Goal: Use online tool/utility: Utilize a website feature to perform a specific function

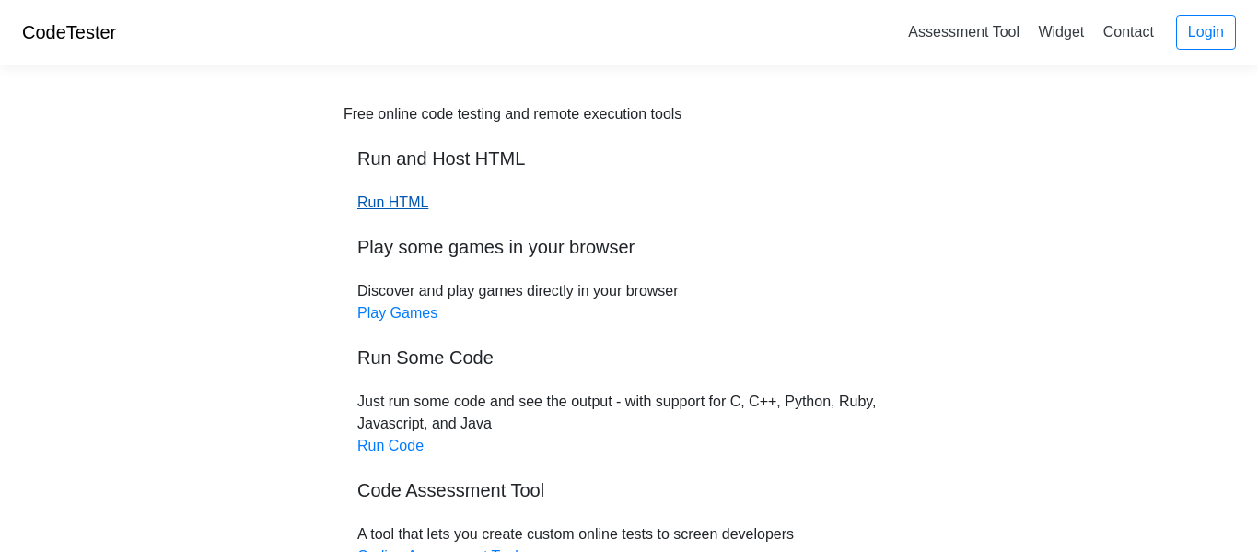
click at [410, 207] on link "Run HTML" at bounding box center [392, 202] width 71 height 16
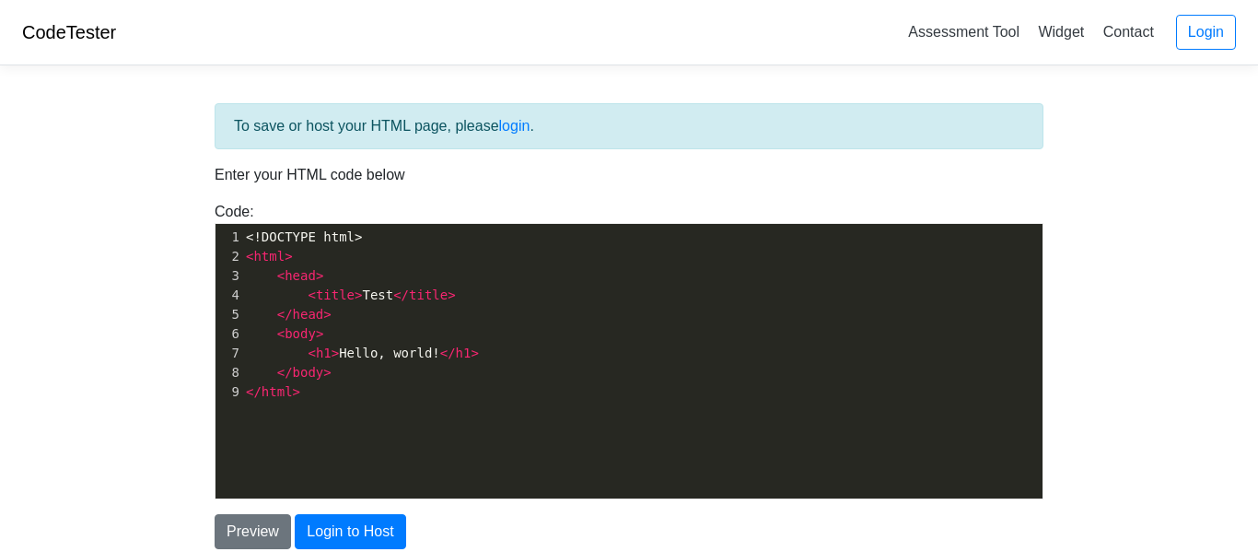
scroll to position [6, 0]
type textarea "<h1>Hello, world!</h1> </body> </html>"
drag, startPoint x: 402, startPoint y: 403, endPoint x: 359, endPoint y: 330, distance: 85.5
click at [359, 330] on div "xxxxxxxxxx 1 <!DOCTYPE html> 2 < html > 3 < head > 4 < title > Test </ title > …" at bounding box center [642, 314] width 800 height 181
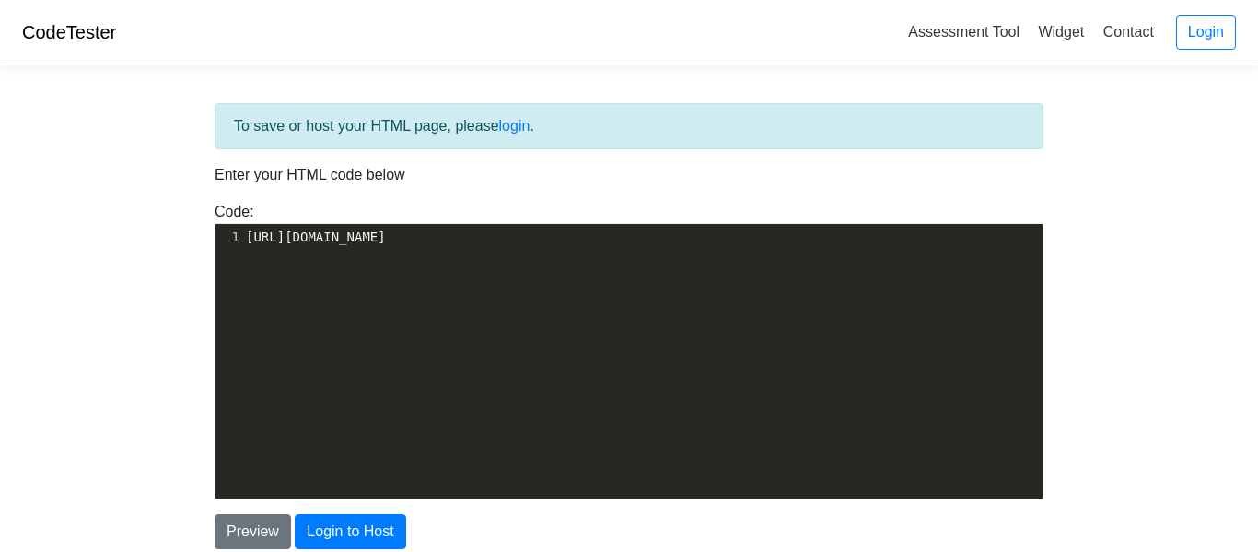
click at [653, 236] on pre "[URL][DOMAIN_NAME]" at bounding box center [642, 236] width 800 height 19
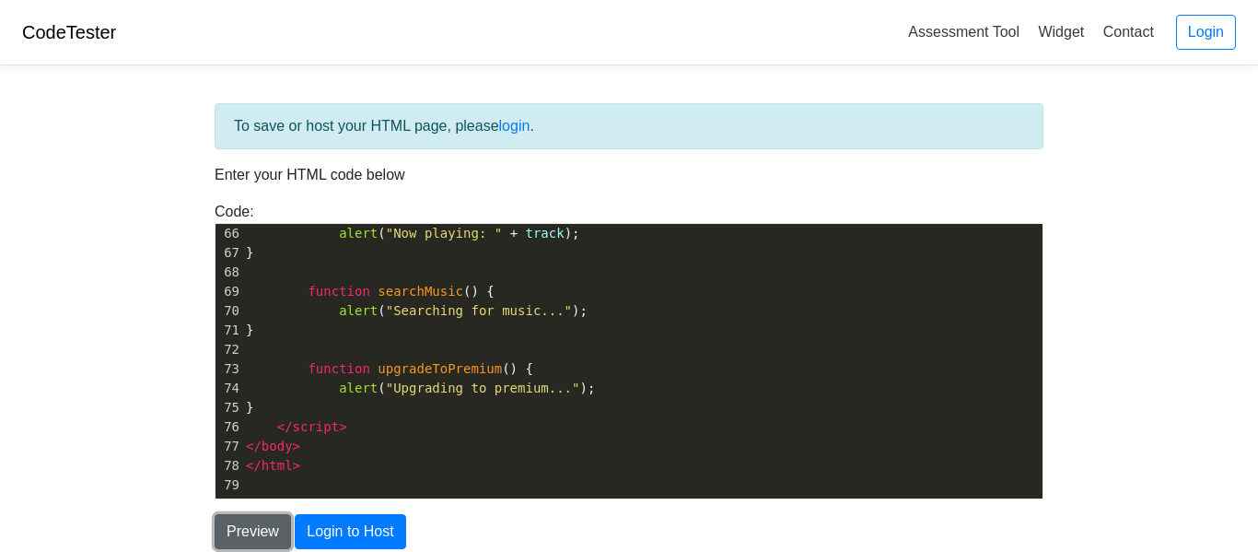
click at [233, 534] on button "Preview" at bounding box center [253, 531] width 76 height 35
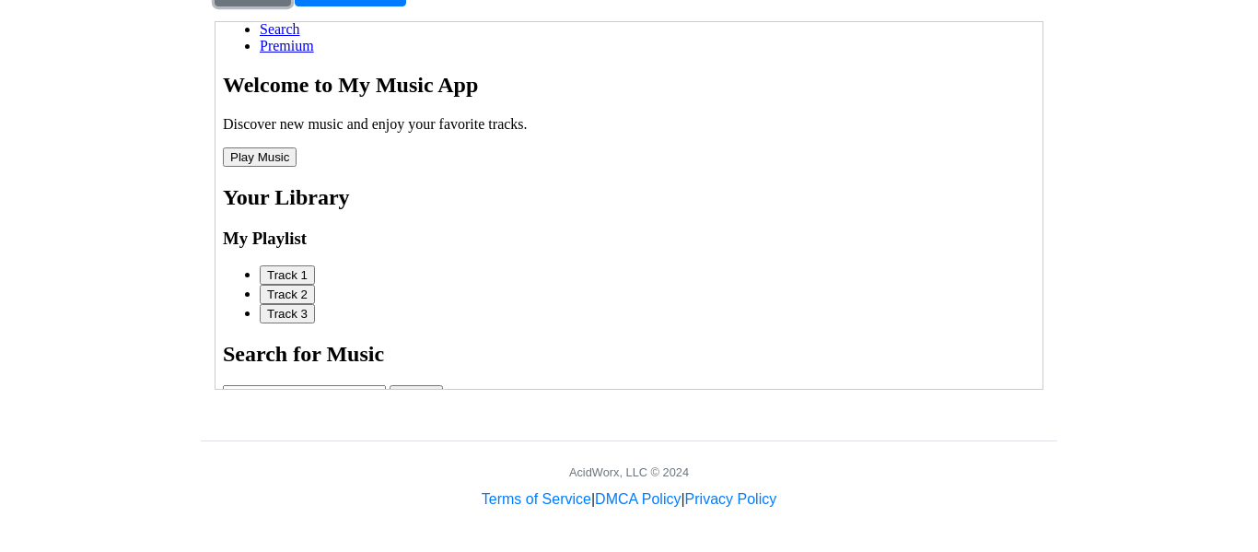
scroll to position [126, 0]
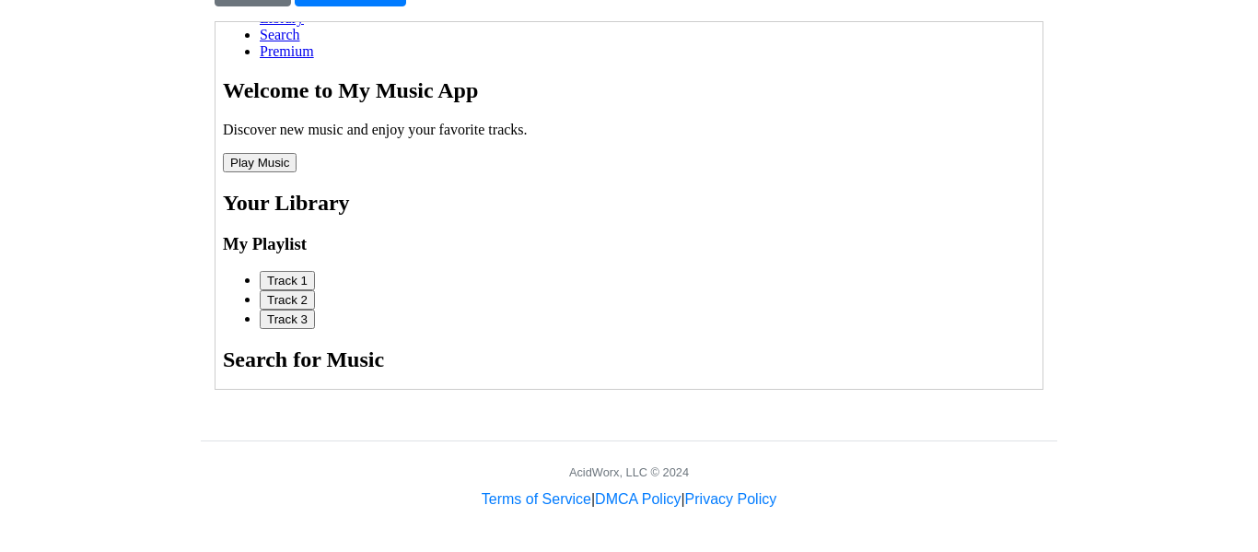
click at [239, 171] on button "Play Music" at bounding box center [259, 161] width 74 height 19
click at [285, 58] on link "Premium" at bounding box center [286, 50] width 54 height 16
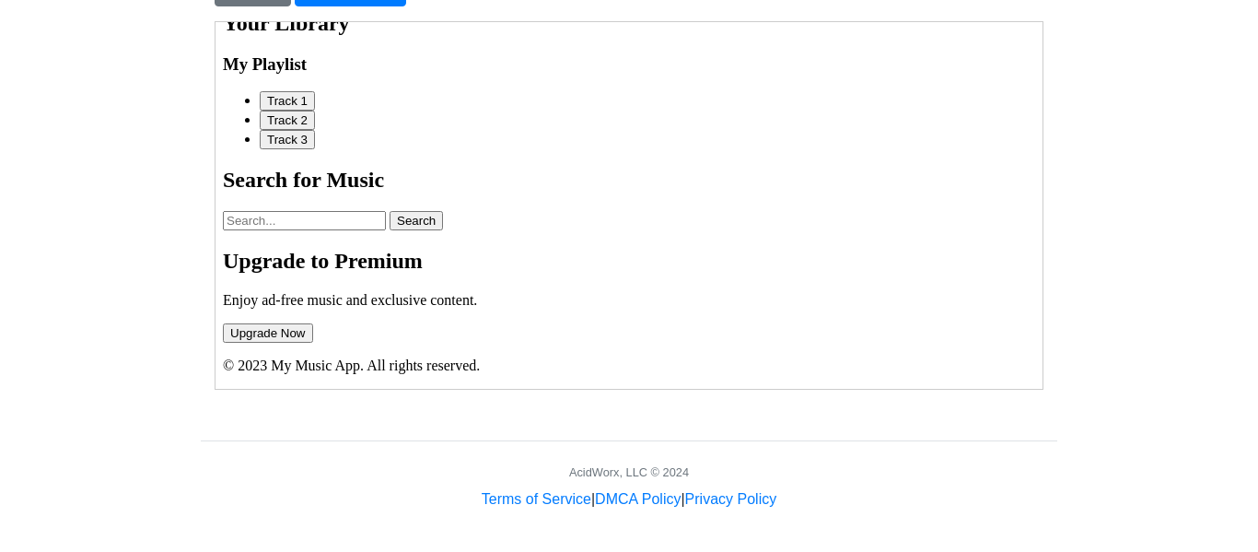
scroll to position [545, 0]
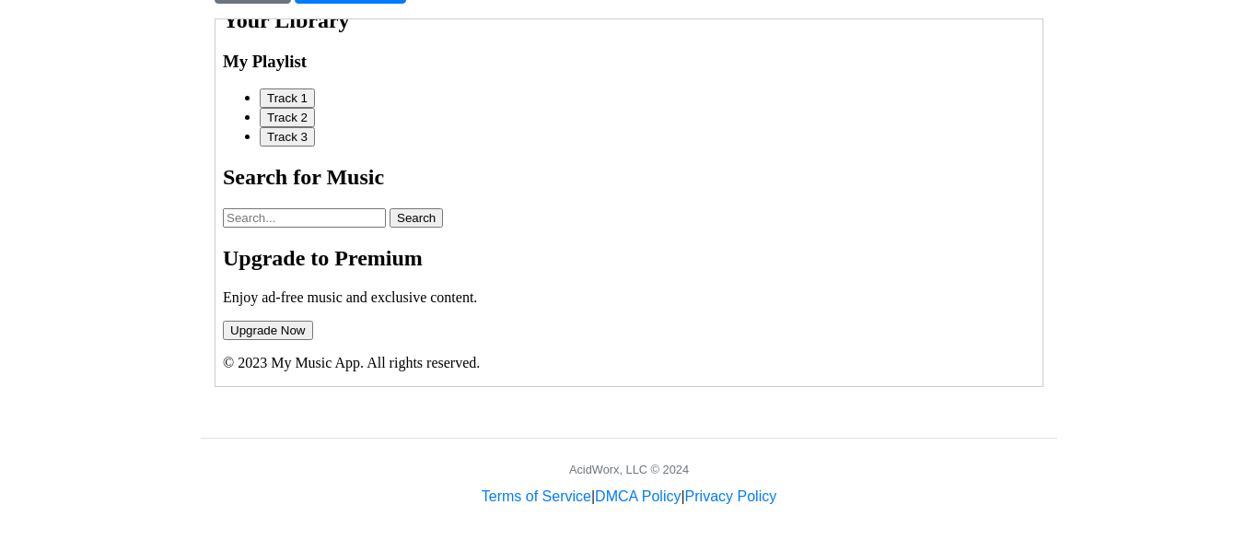
click at [297, 114] on button "Track 2" at bounding box center [286, 116] width 55 height 19
click at [309, 93] on button "Track 1" at bounding box center [286, 96] width 55 height 19
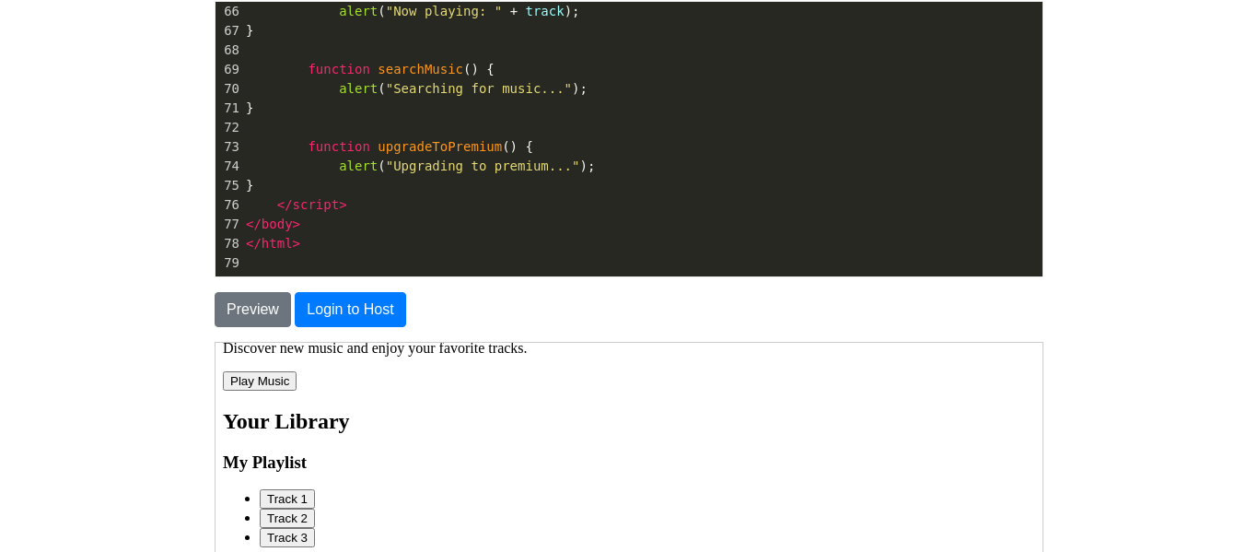
scroll to position [0, 0]
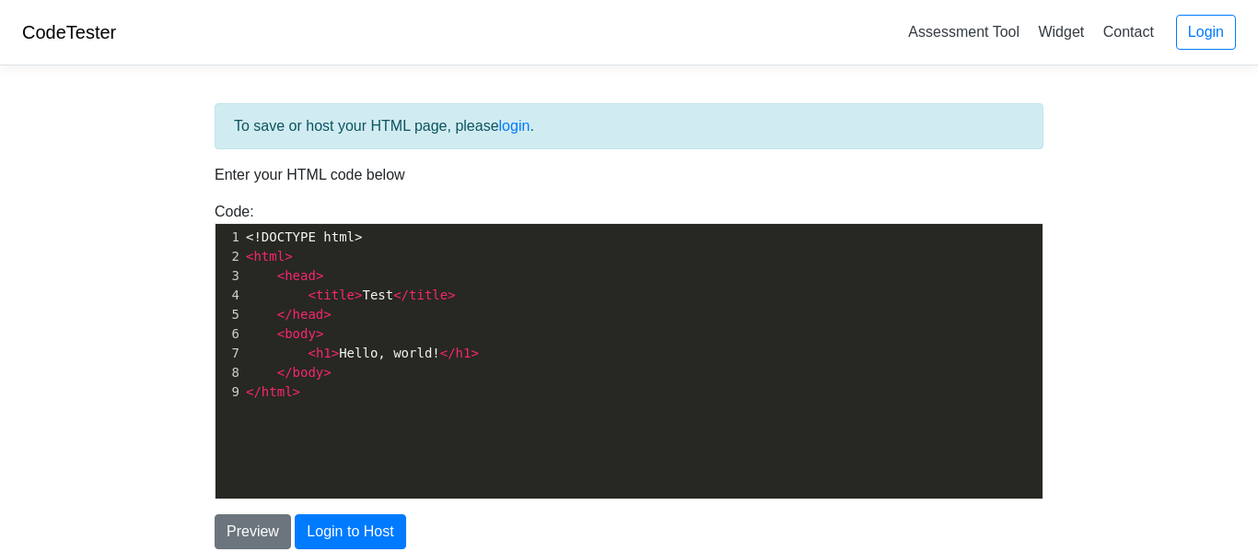
click at [357, 399] on pre "</ html >" at bounding box center [642, 391] width 800 height 19
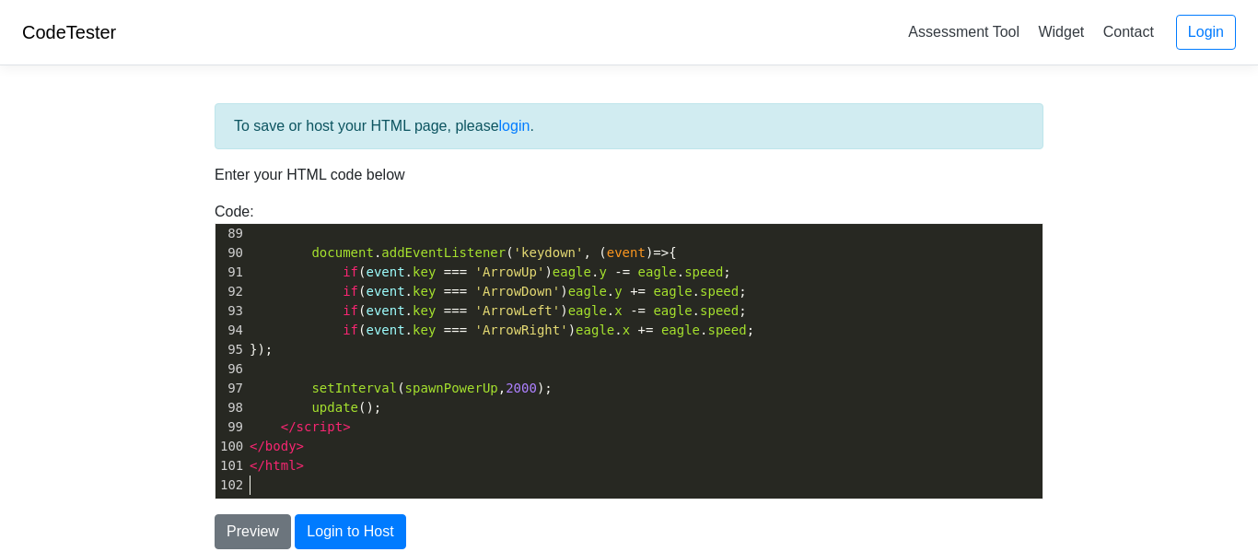
scroll to position [156, 0]
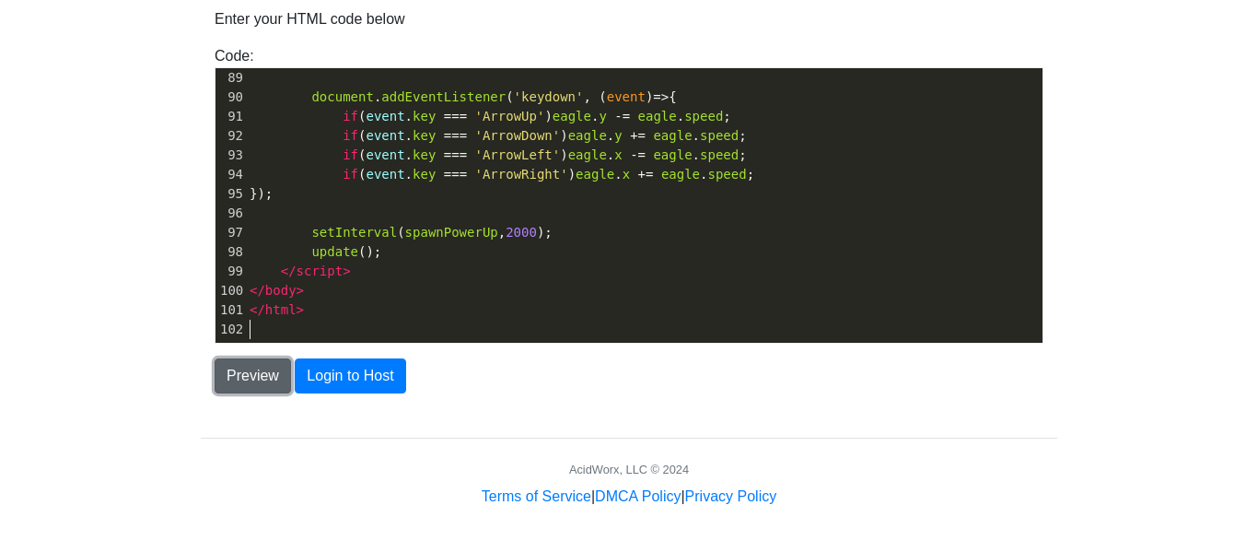
click at [278, 380] on button "Preview" at bounding box center [253, 375] width 76 height 35
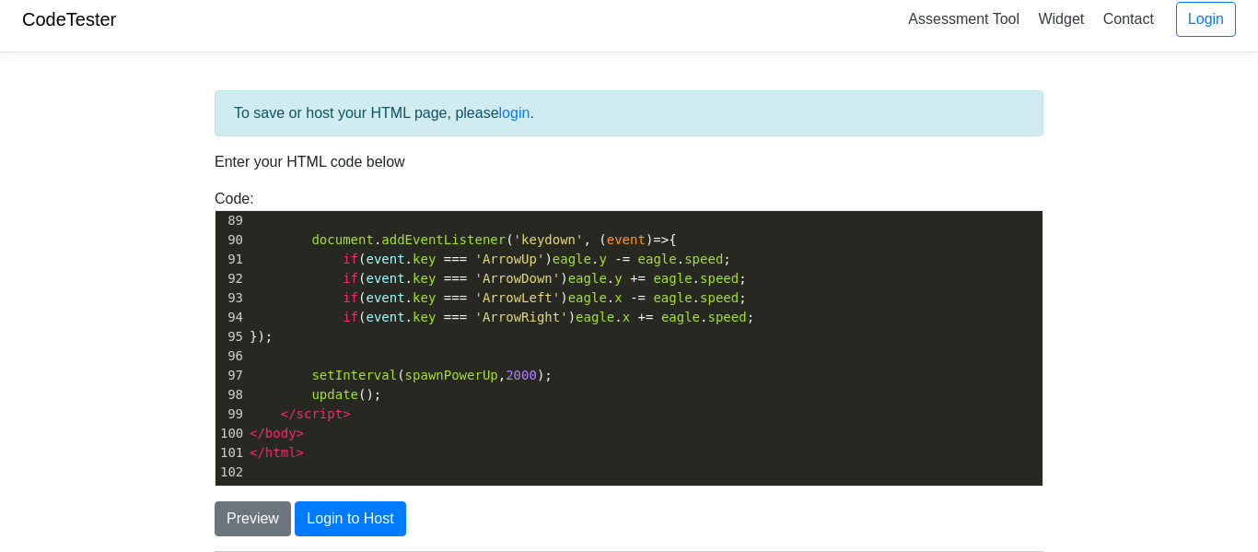
scroll to position [6, 0]
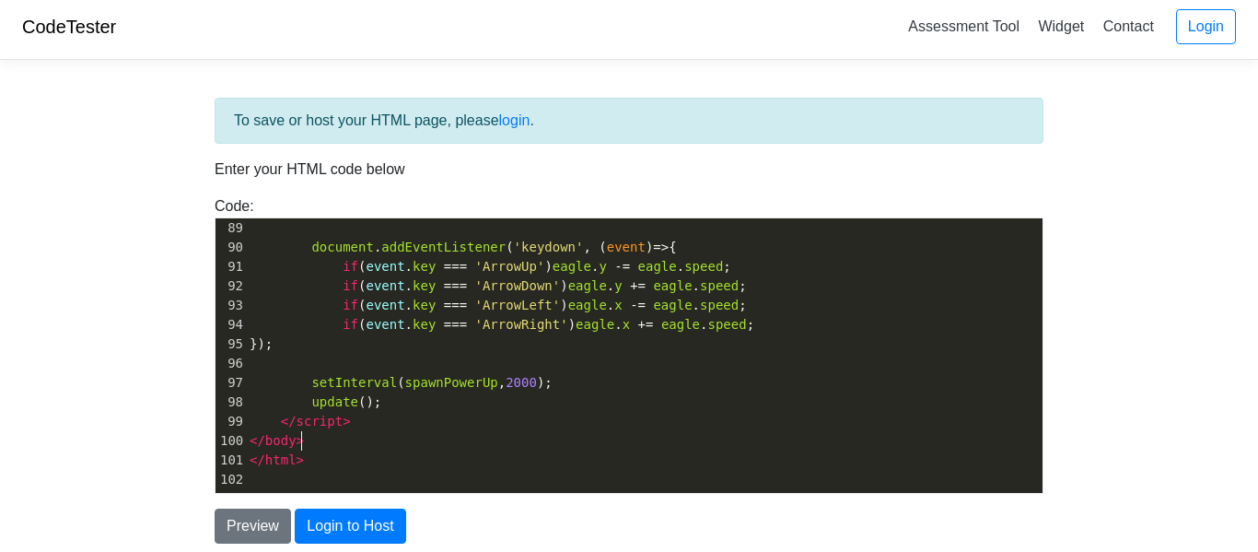
click at [456, 448] on pre "</ body >" at bounding box center [644, 440] width 797 height 19
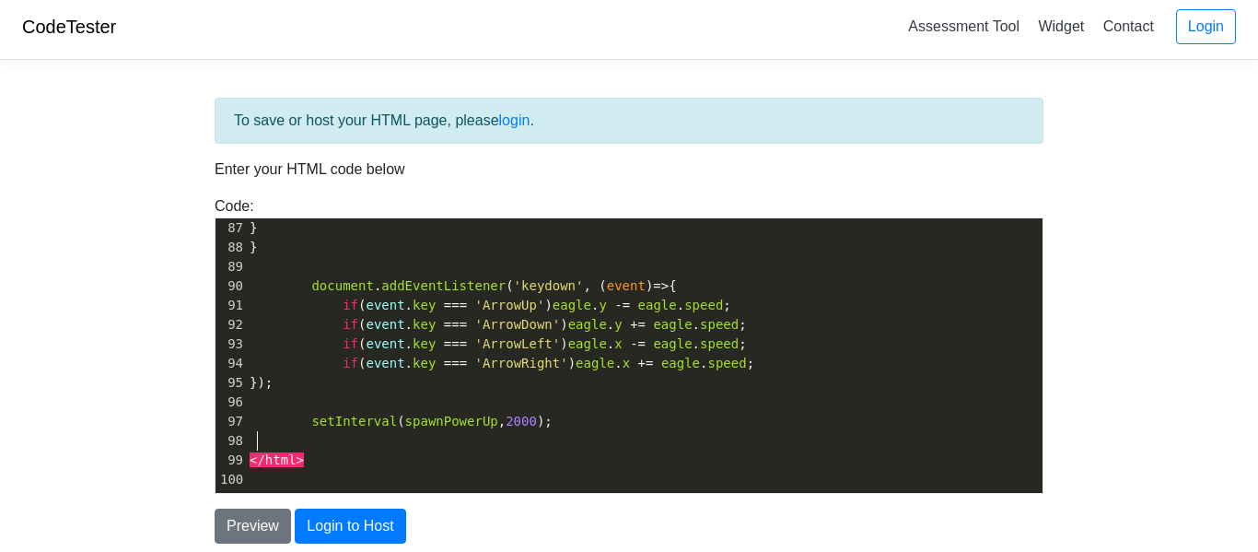
scroll to position [1648, 0]
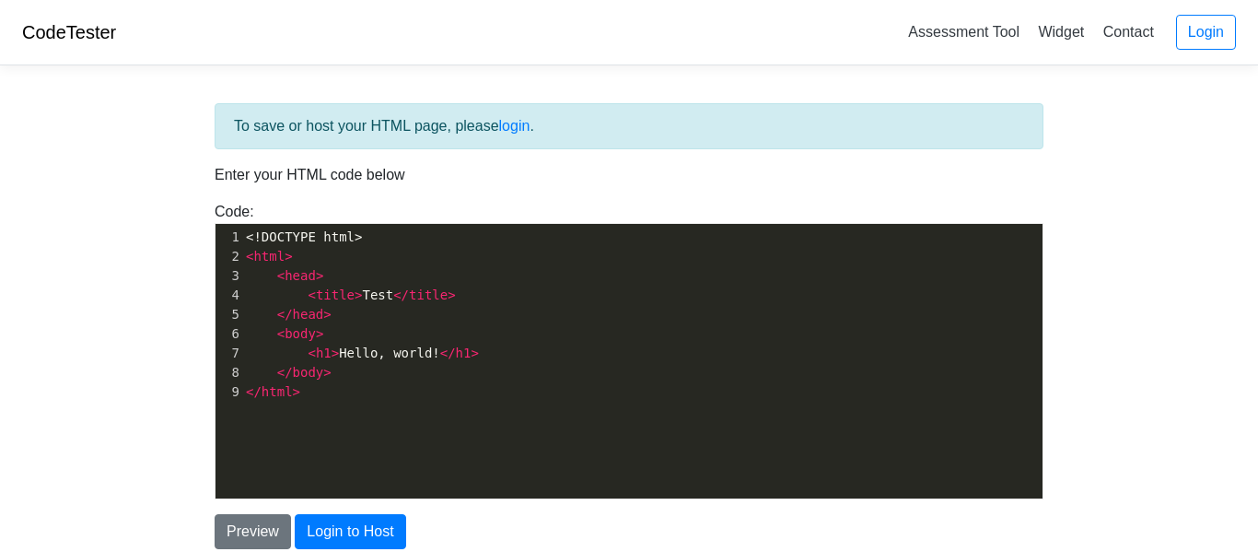
scroll to position [6, 0]
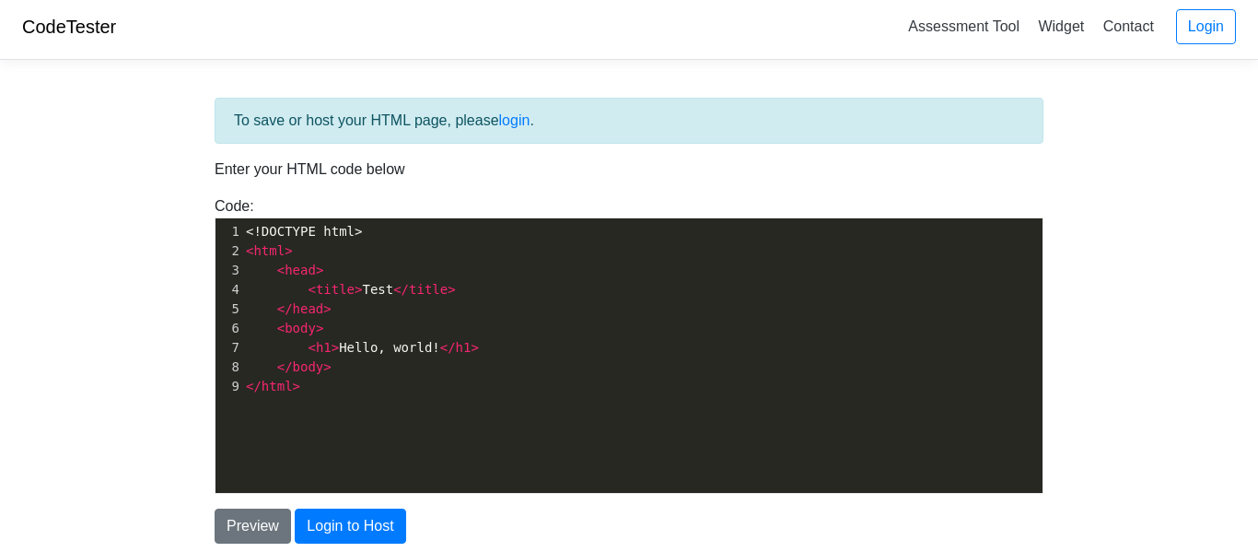
click at [344, 395] on pre "</ html >" at bounding box center [642, 386] width 800 height 19
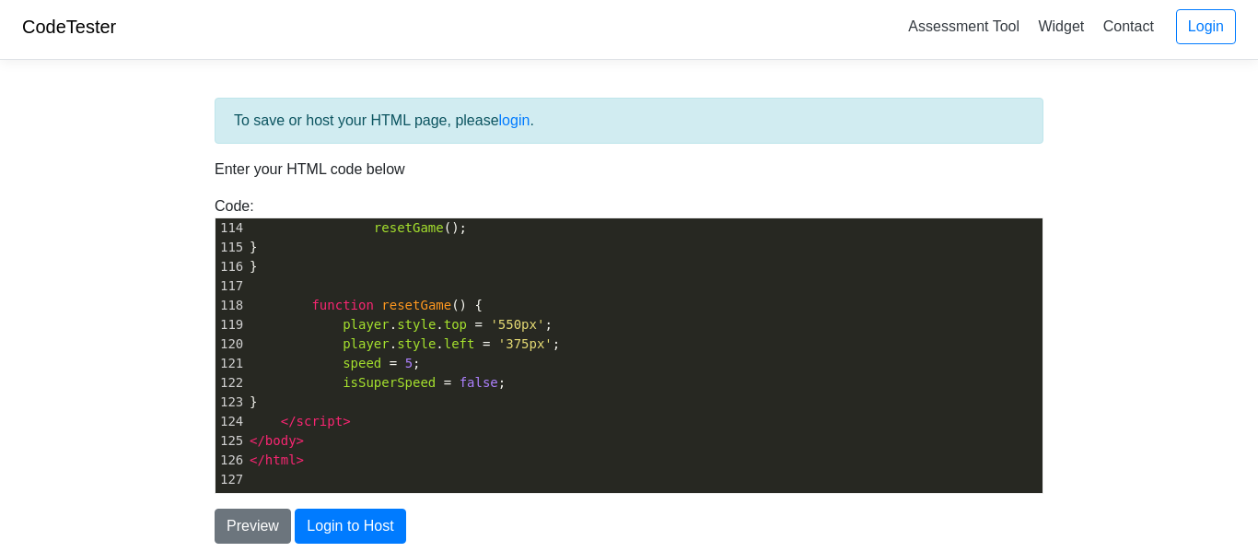
scroll to position [2170, 0]
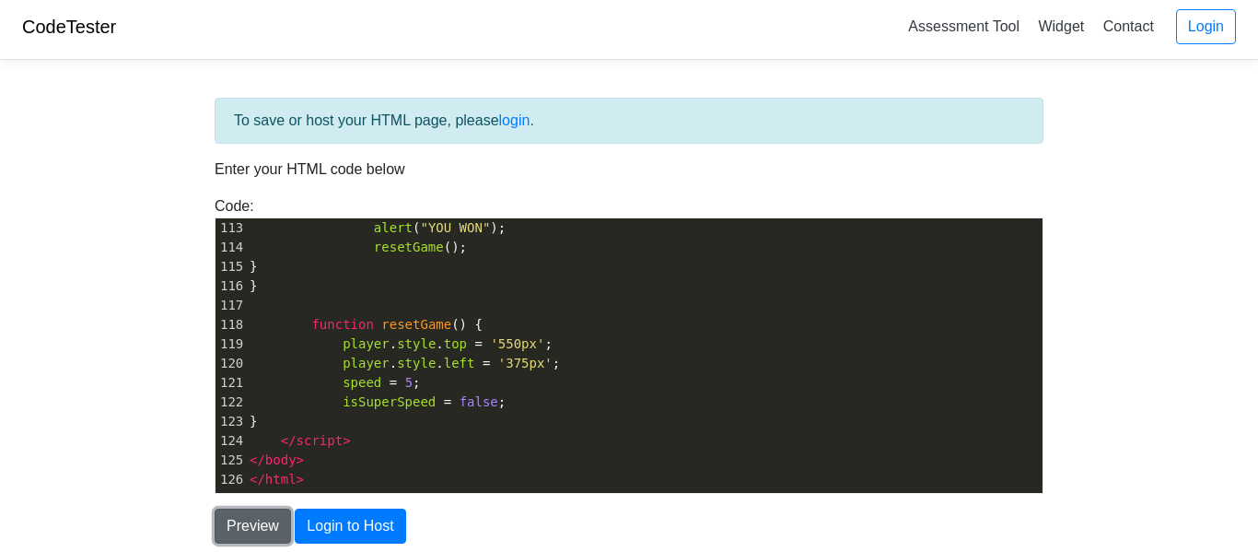
click at [220, 515] on button "Preview" at bounding box center [253, 525] width 76 height 35
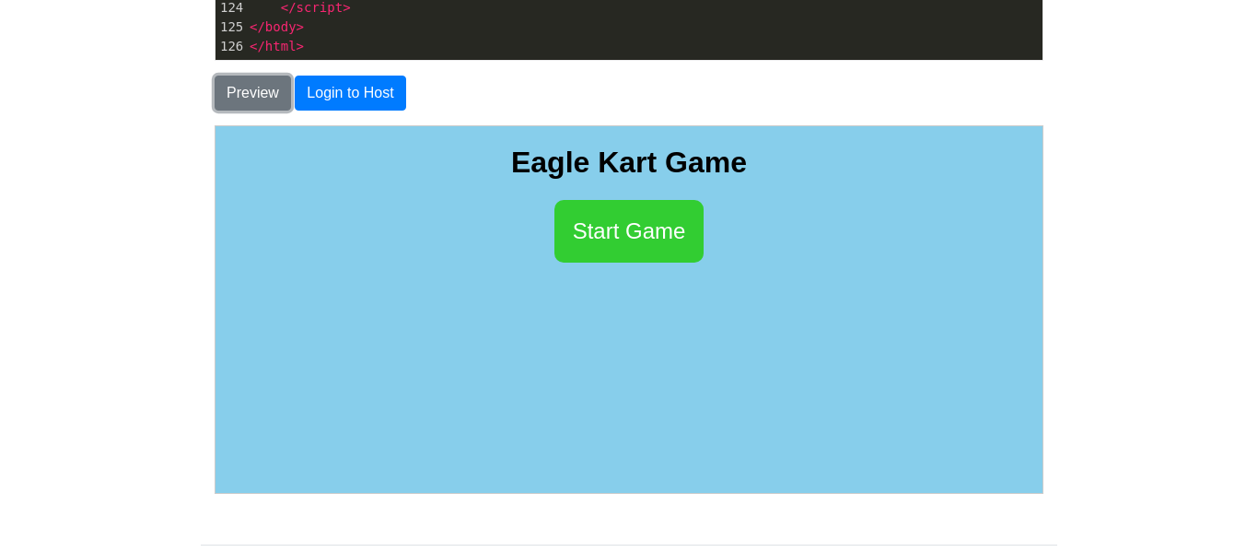
scroll to position [439, 0]
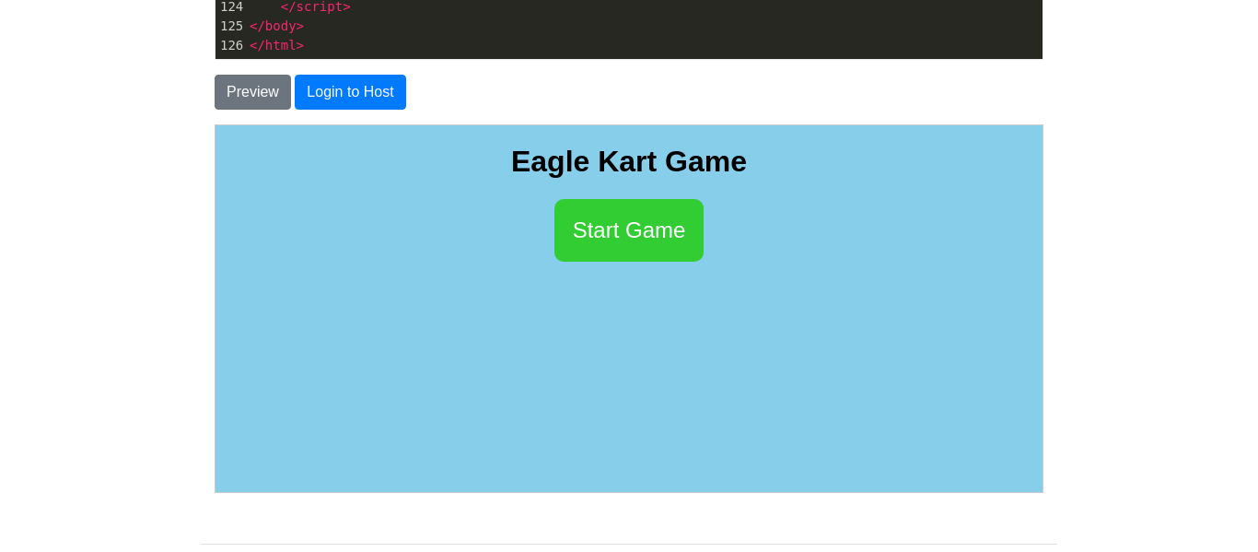
click at [632, 217] on button "Start Game" at bounding box center [629, 229] width 150 height 63
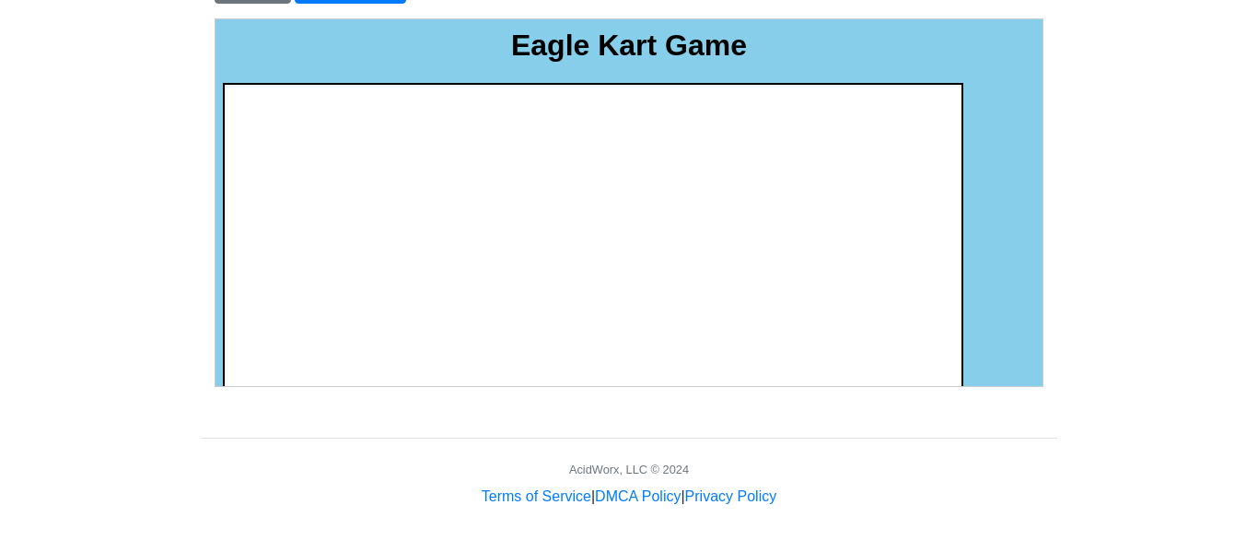
scroll to position [11, 0]
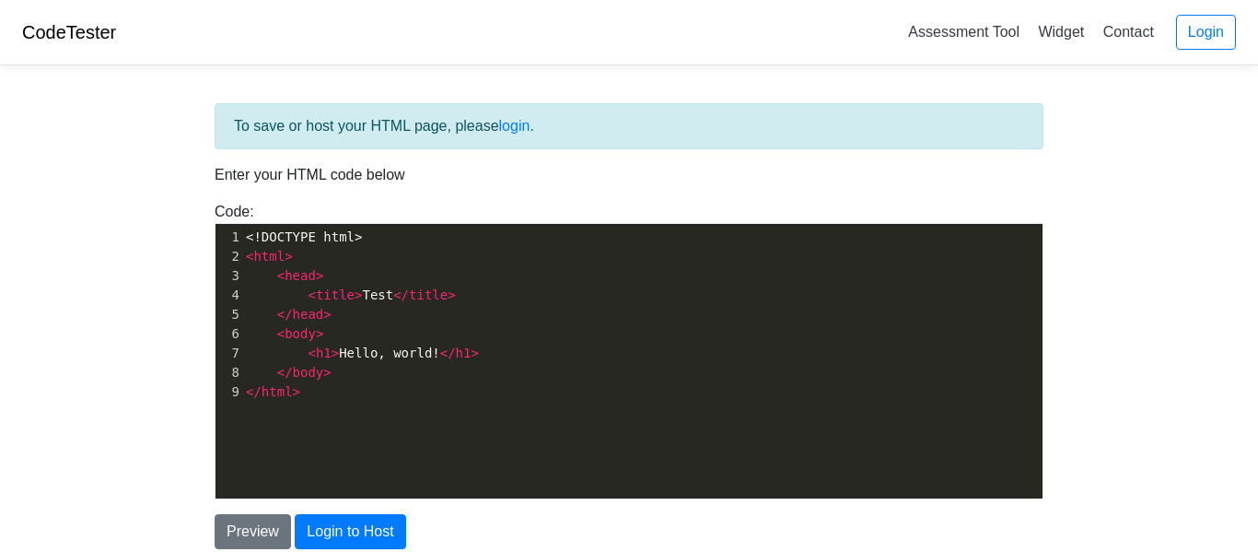
scroll to position [156, 0]
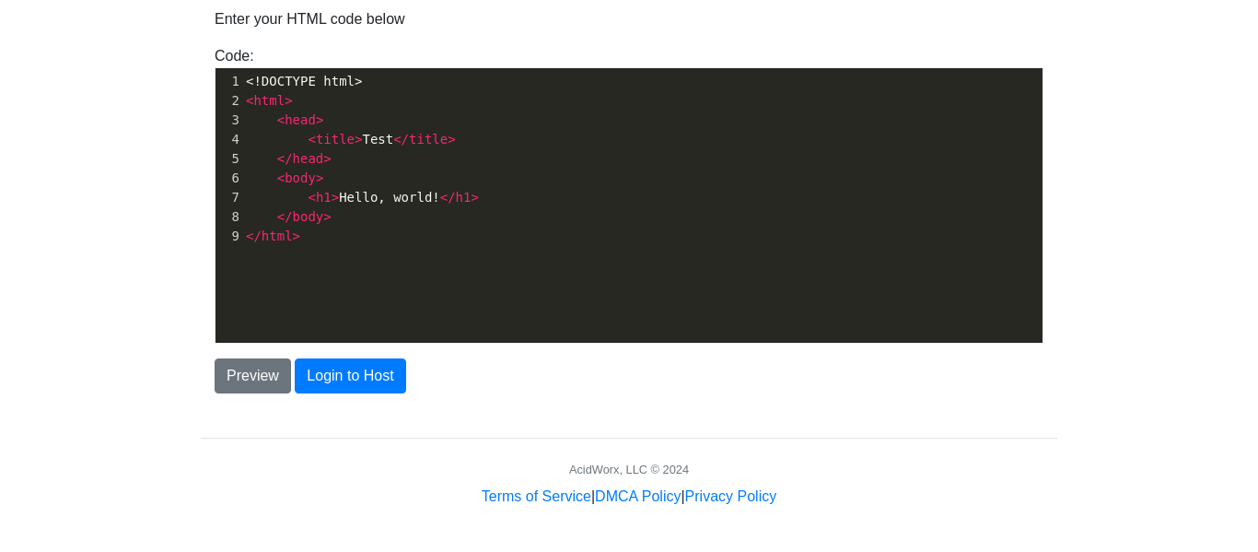
click at [409, 232] on pre "</ html >" at bounding box center [642, 236] width 800 height 19
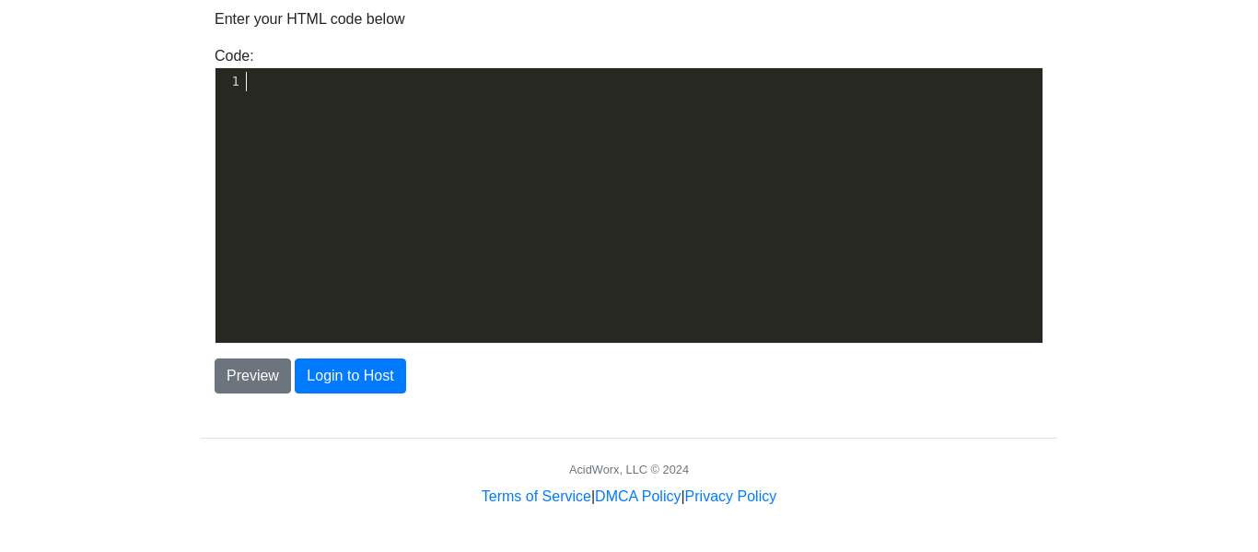
type textarea "V"
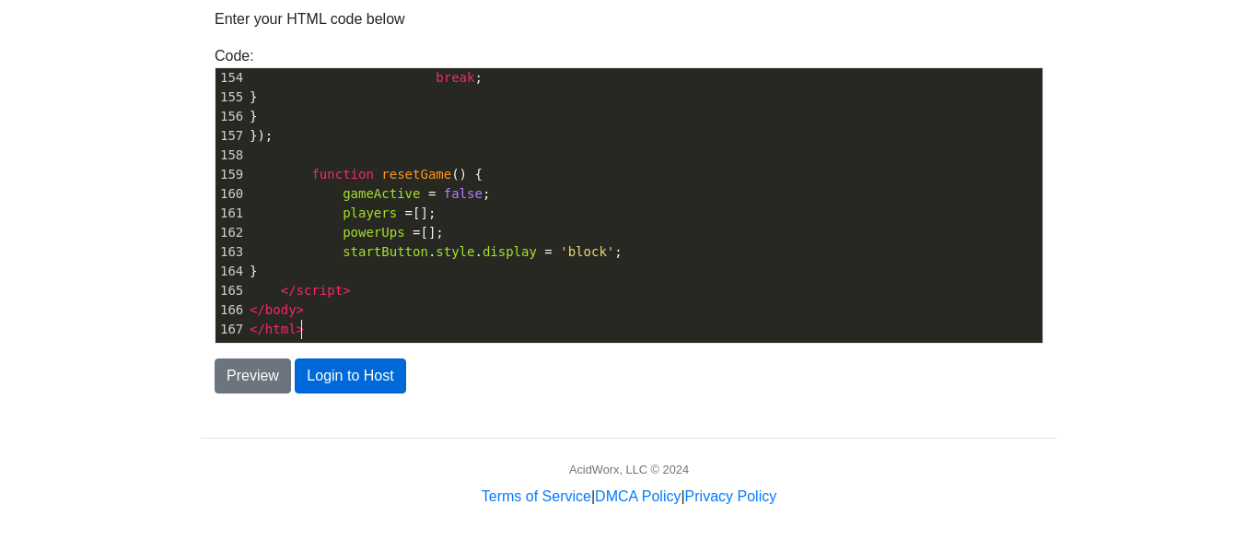
scroll to position [2963, 0]
click at [254, 383] on button "Preview" at bounding box center [253, 375] width 76 height 35
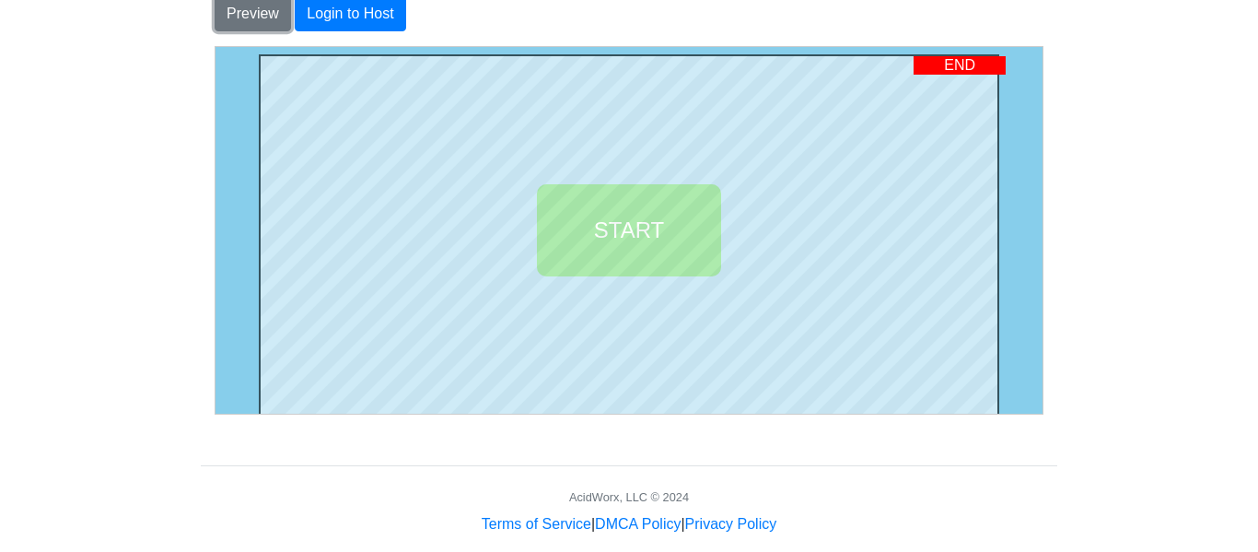
scroll to position [545, 0]
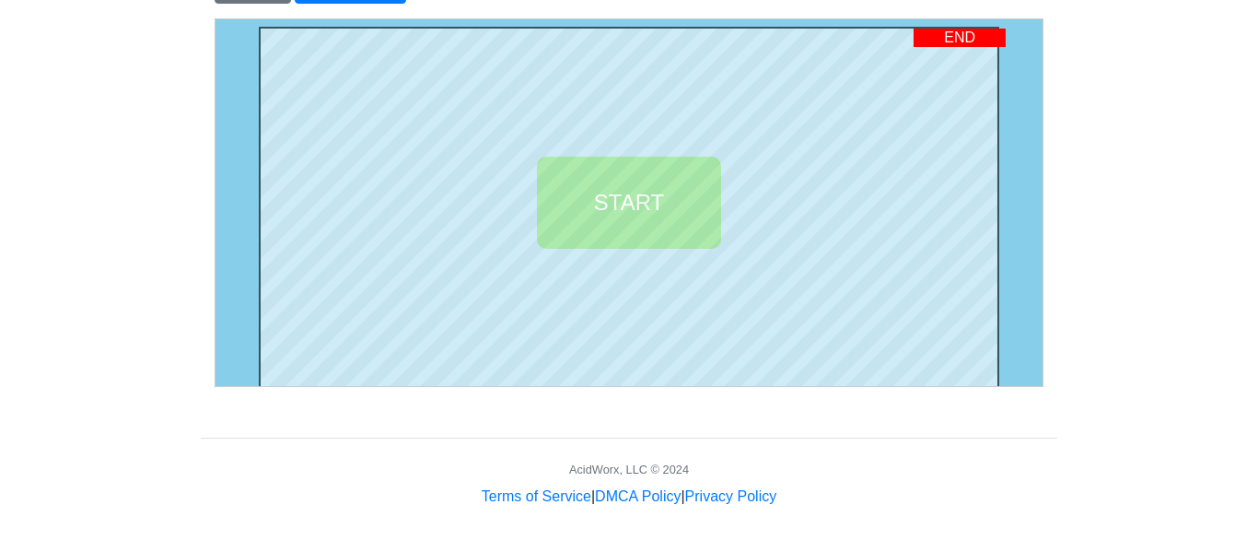
click at [981, 40] on div "END" at bounding box center [959, 37] width 92 height 18
